Goal: Task Accomplishment & Management: Manage account settings

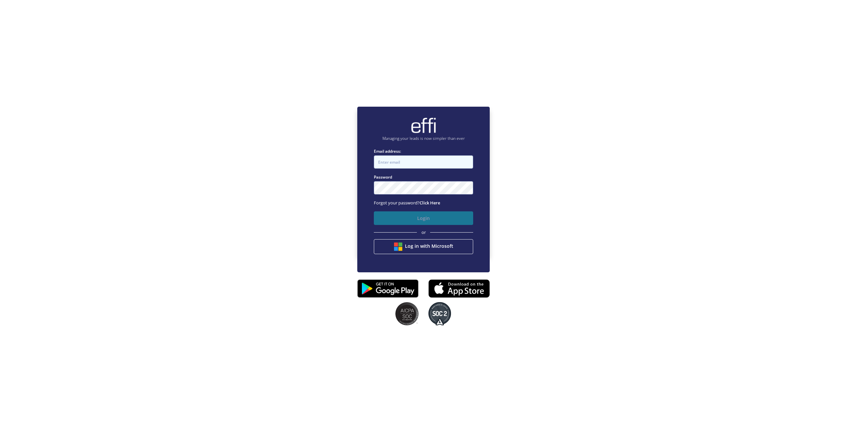
type input "john@newcastlefinancebrokers.com.au"
click at [430, 219] on button "Login" at bounding box center [423, 218] width 99 height 14
